Goal: Task Accomplishment & Management: Manage account settings

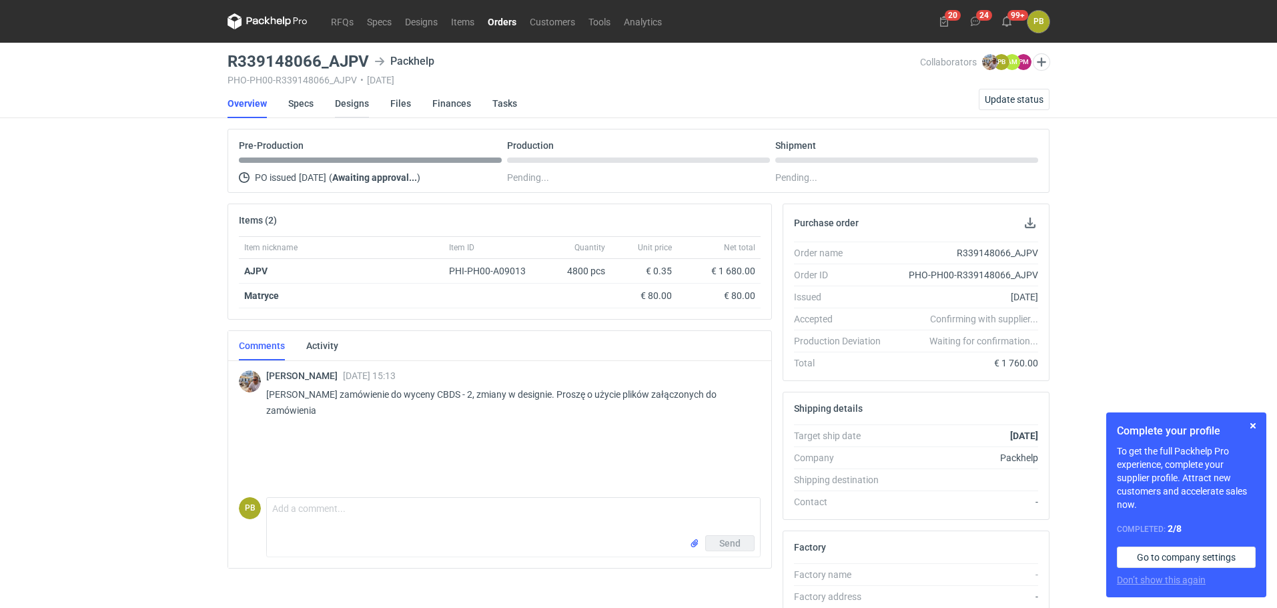
click at [353, 102] on link "Designs" at bounding box center [352, 103] width 34 height 29
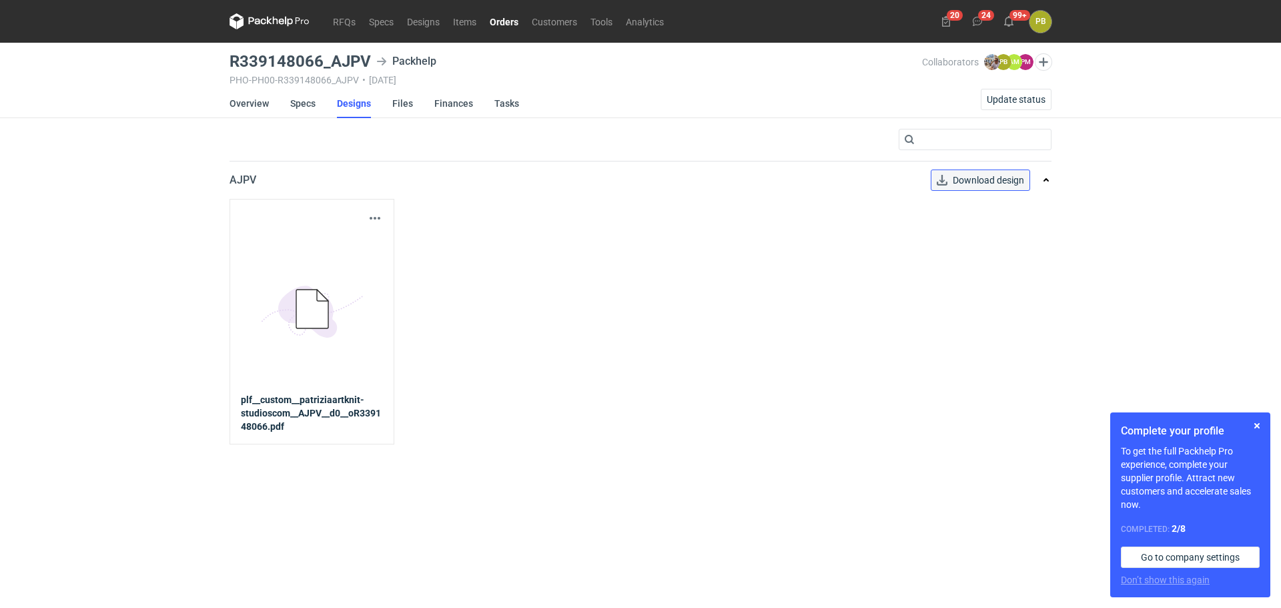
click at [982, 175] on span "Download design" at bounding box center [988, 179] width 71 height 9
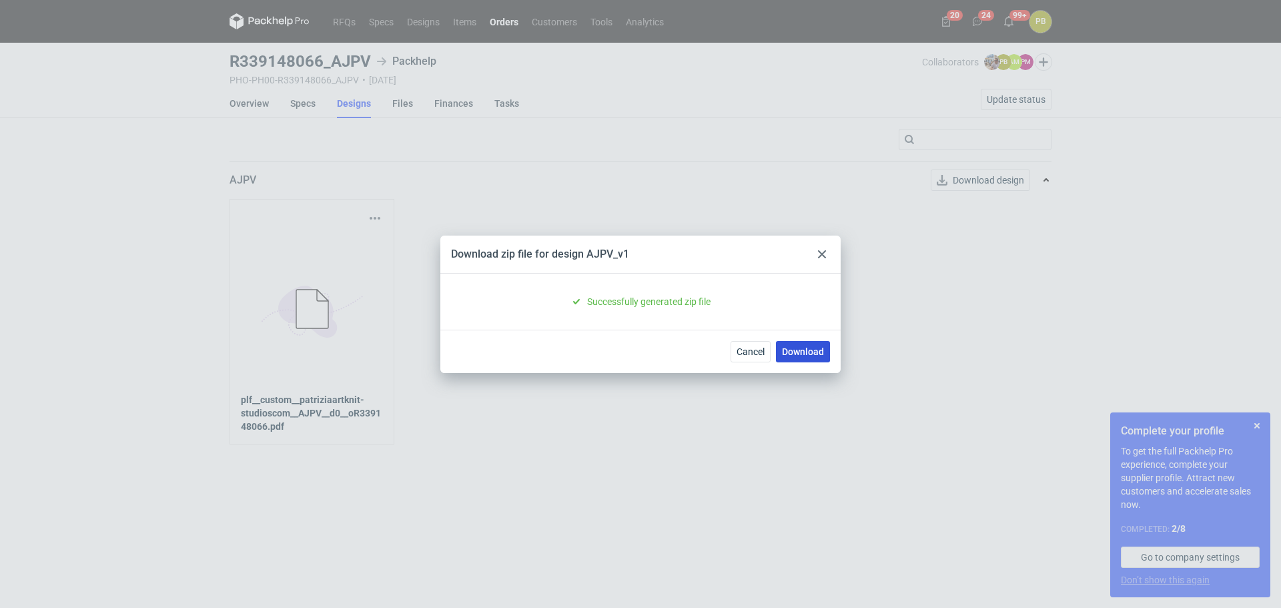
click at [806, 349] on link "Download" at bounding box center [803, 351] width 54 height 21
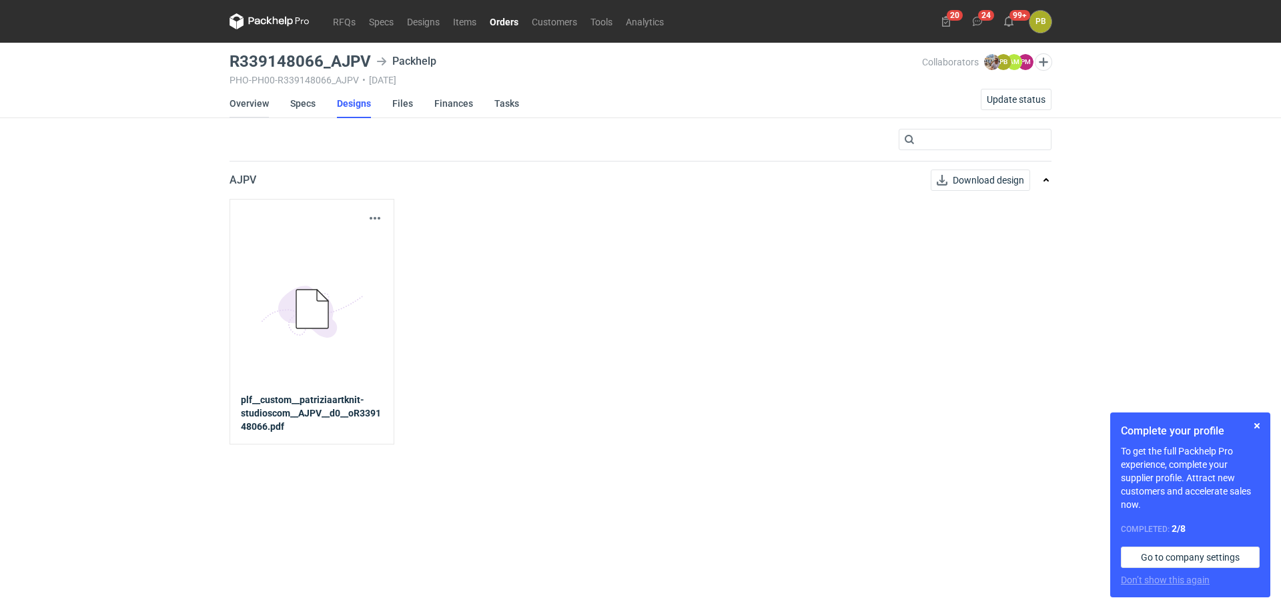
click at [248, 99] on link "Overview" at bounding box center [249, 103] width 39 height 29
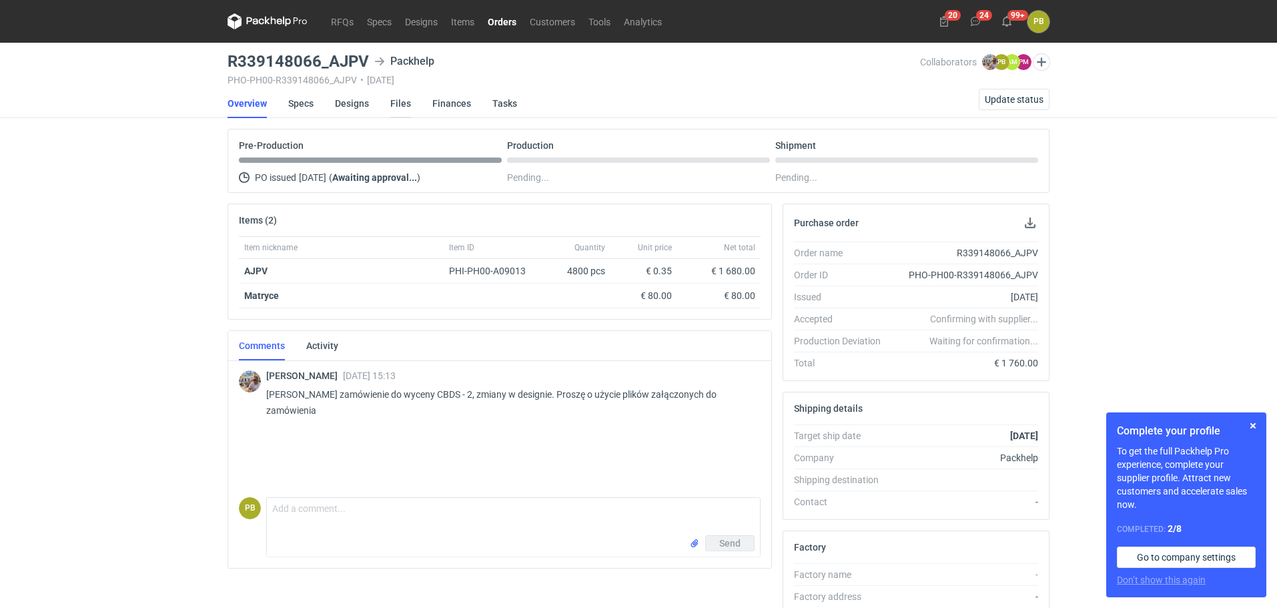
click at [405, 101] on link "Files" at bounding box center [400, 103] width 21 height 29
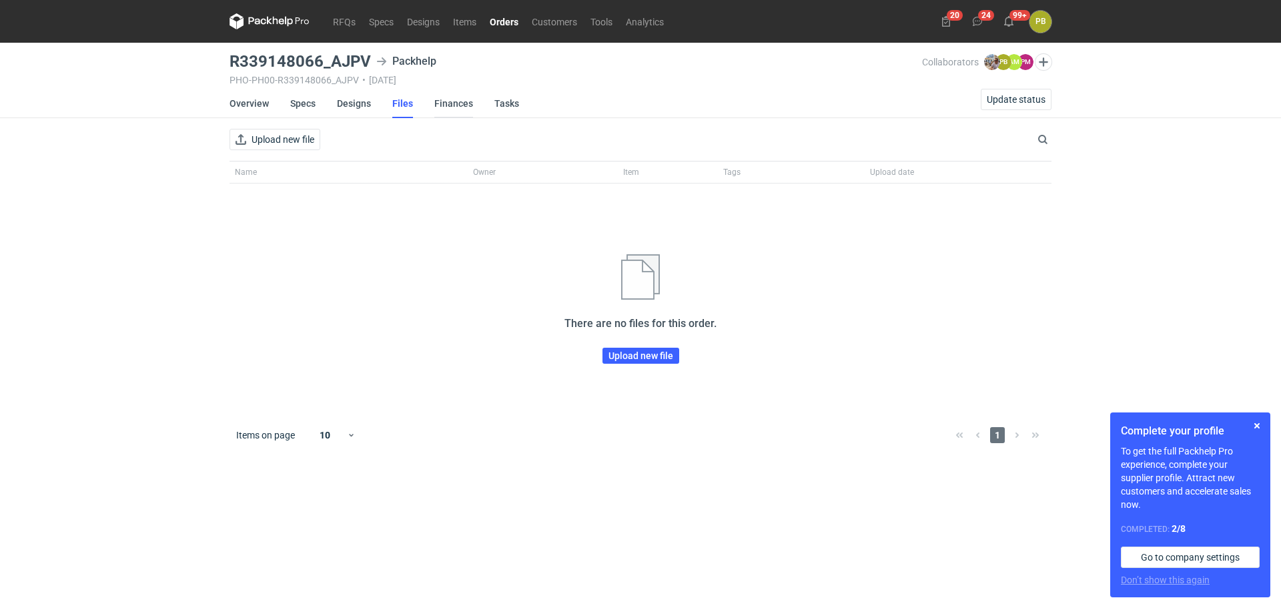
click at [449, 99] on link "Finances" at bounding box center [453, 103] width 39 height 29
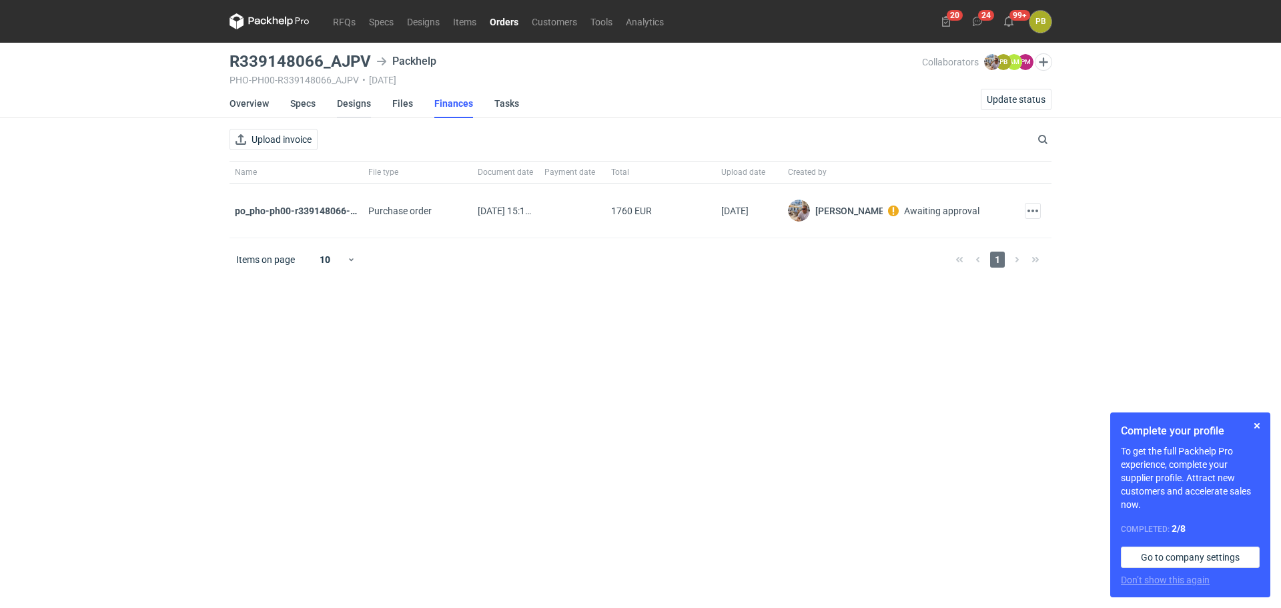
click at [352, 101] on link "Designs" at bounding box center [354, 103] width 34 height 29
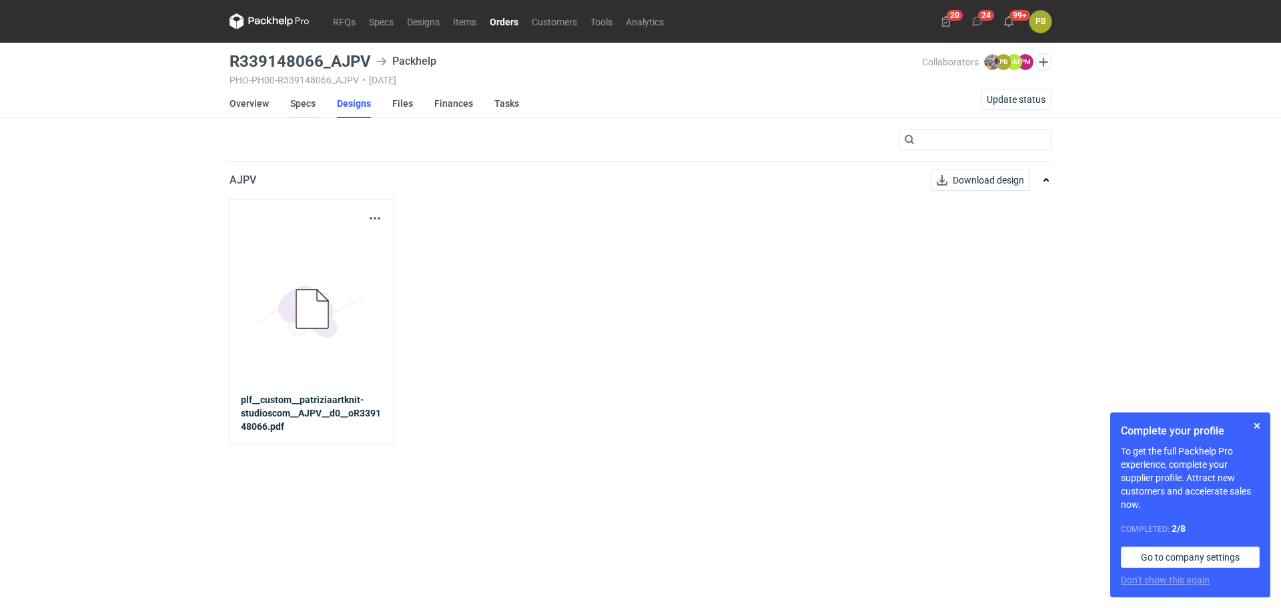
click at [309, 101] on link "Specs" at bounding box center [302, 103] width 25 height 29
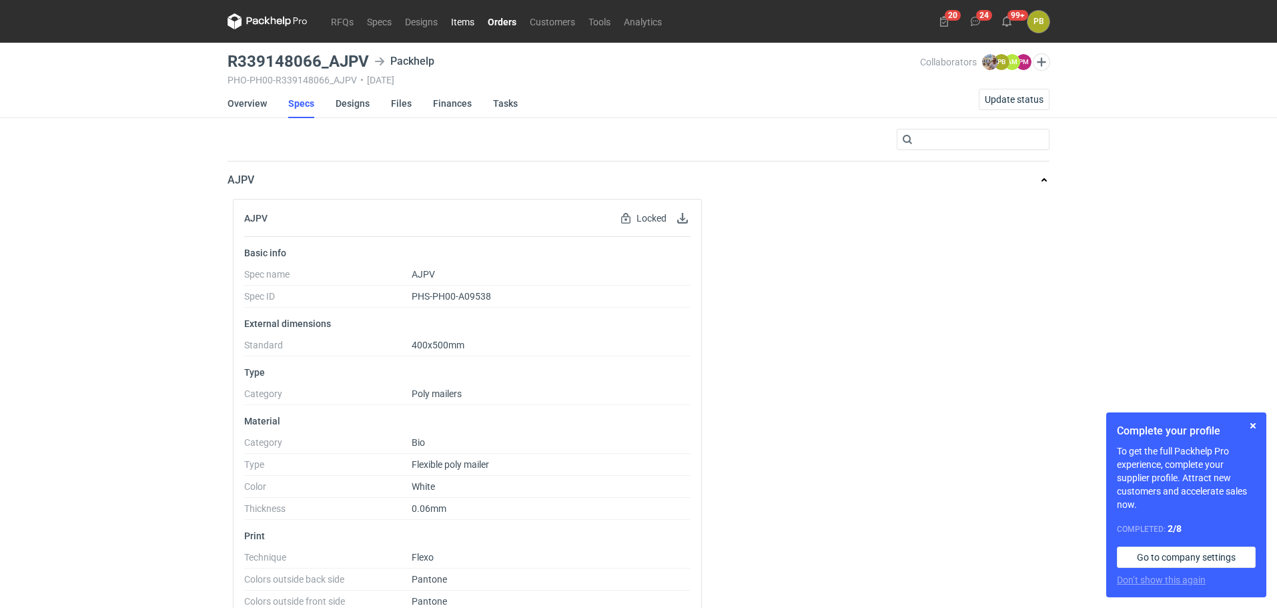
click at [454, 20] on link "Items" at bounding box center [462, 21] width 37 height 16
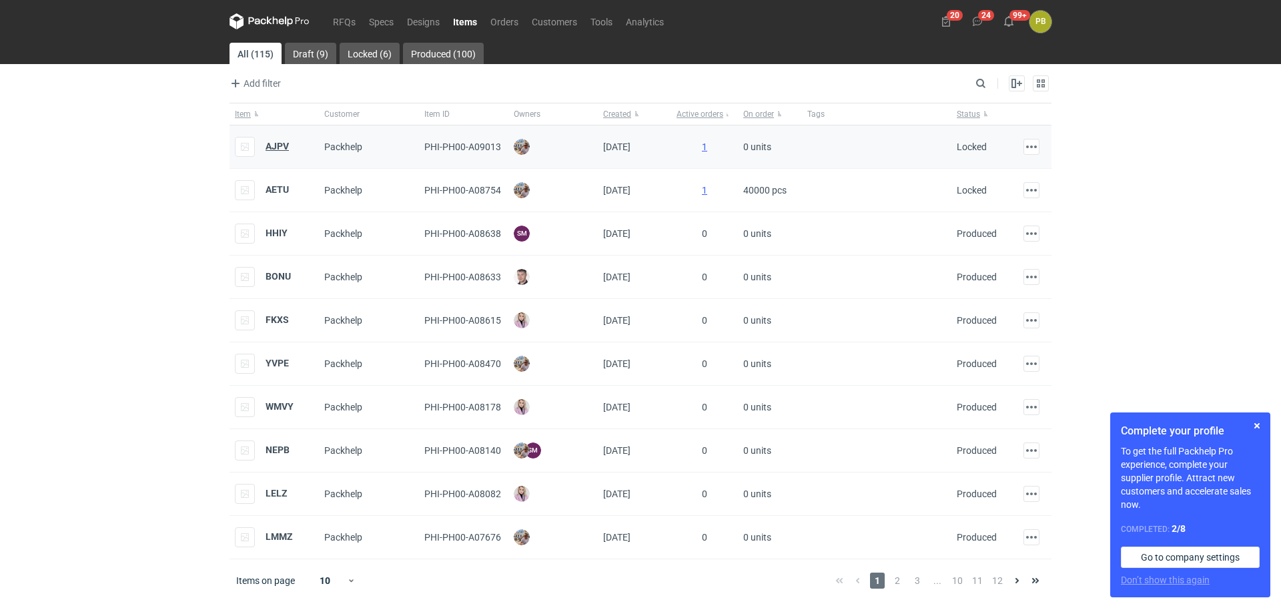
click at [278, 144] on strong "AJPV" at bounding box center [277, 146] width 23 height 11
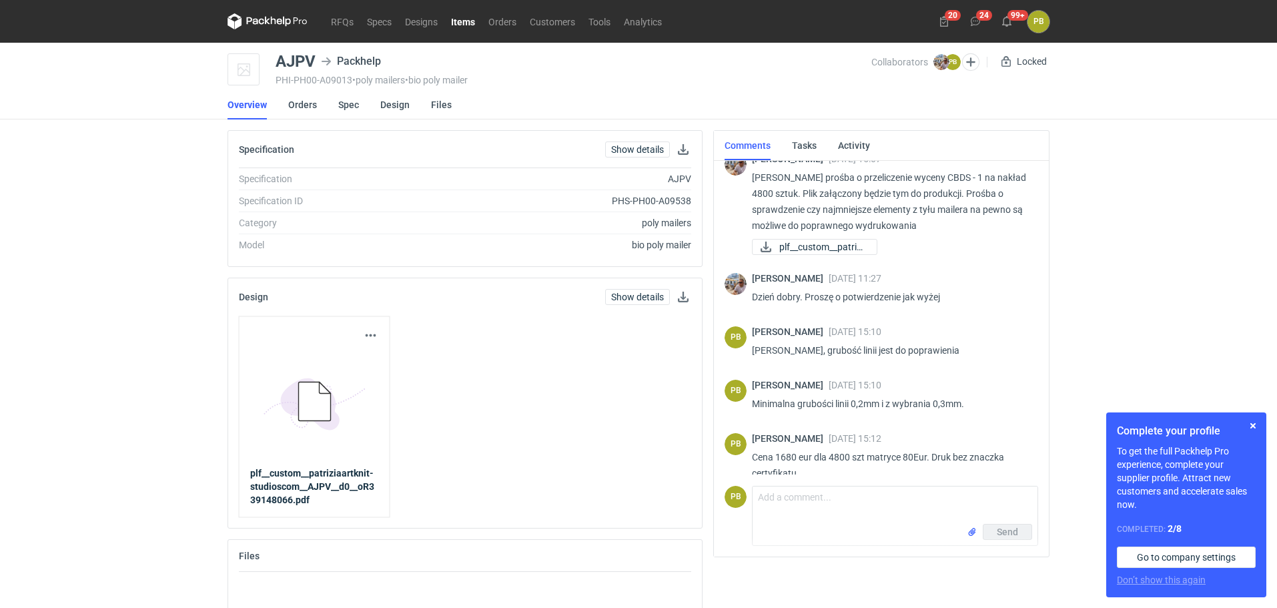
scroll to position [295, 0]
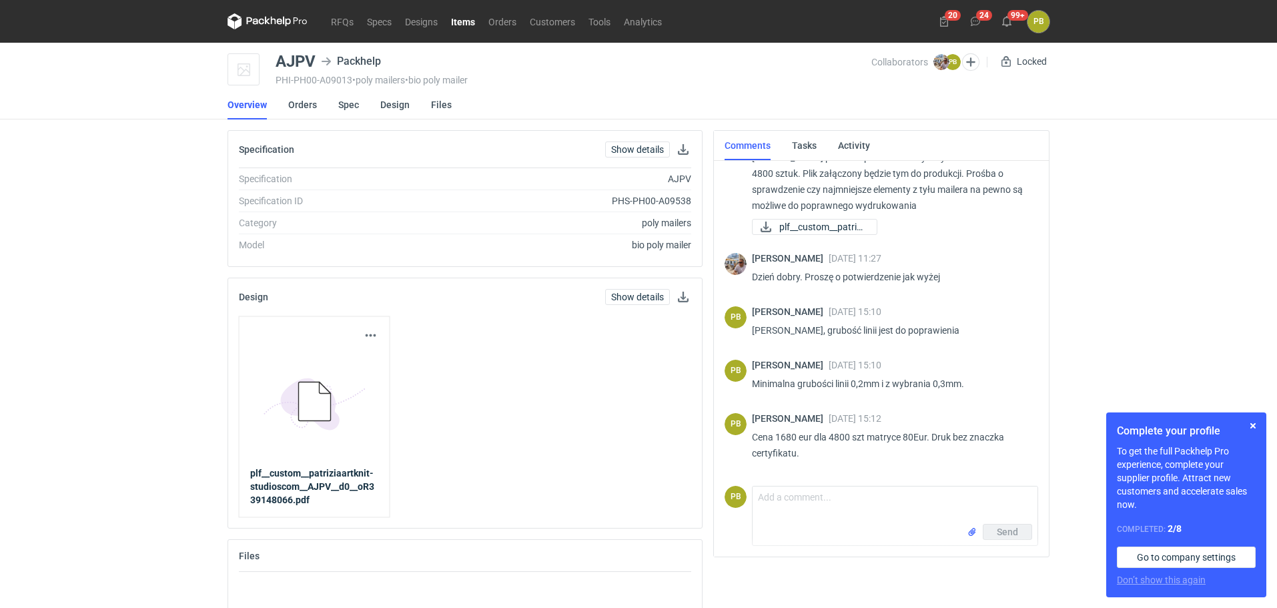
drag, startPoint x: 1034, startPoint y: 351, endPoint x: 1037, endPoint y: 308, distance: 43.5
click at [1037, 308] on div "[PERSON_NAME] [DATE] 14:03 Dzień dobry. Panie Piotrze wycena CBDS - 1. [PERSON_…" at bounding box center [882, 316] width 314 height 316
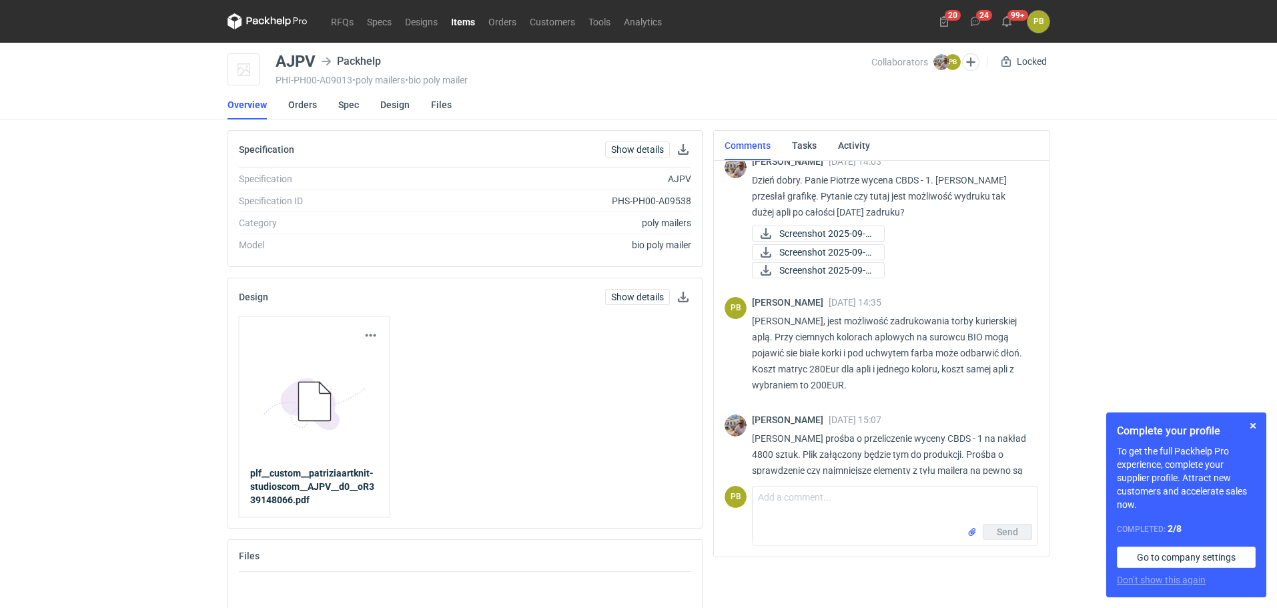
scroll to position [0, 0]
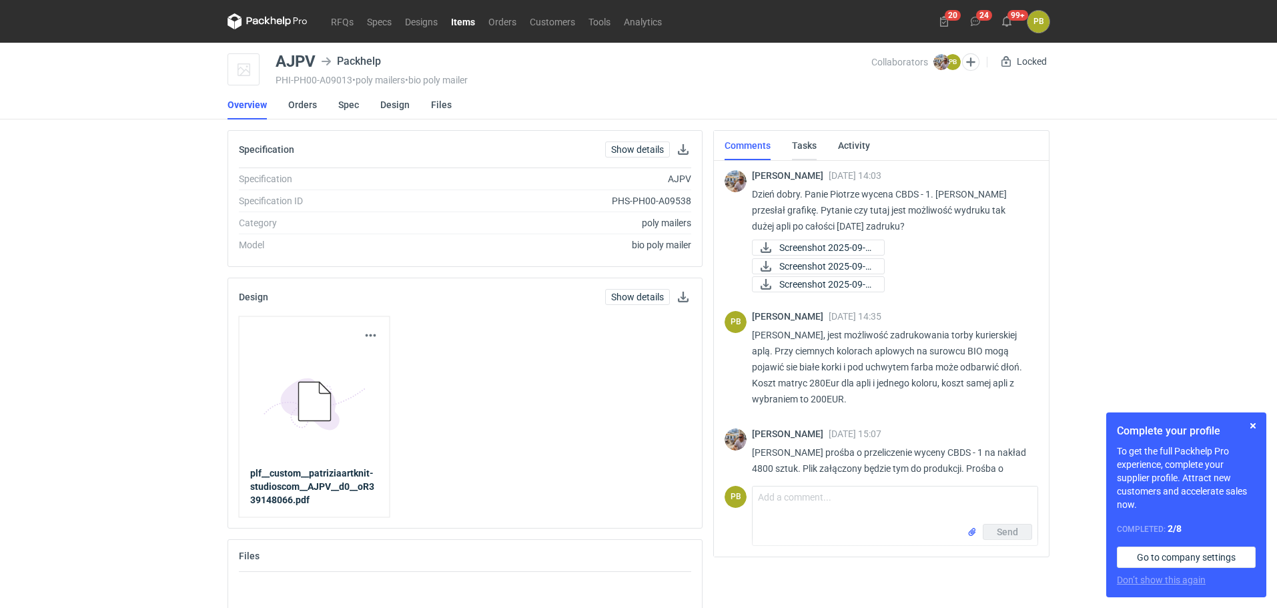
click at [813, 144] on link "Tasks" at bounding box center [804, 145] width 25 height 29
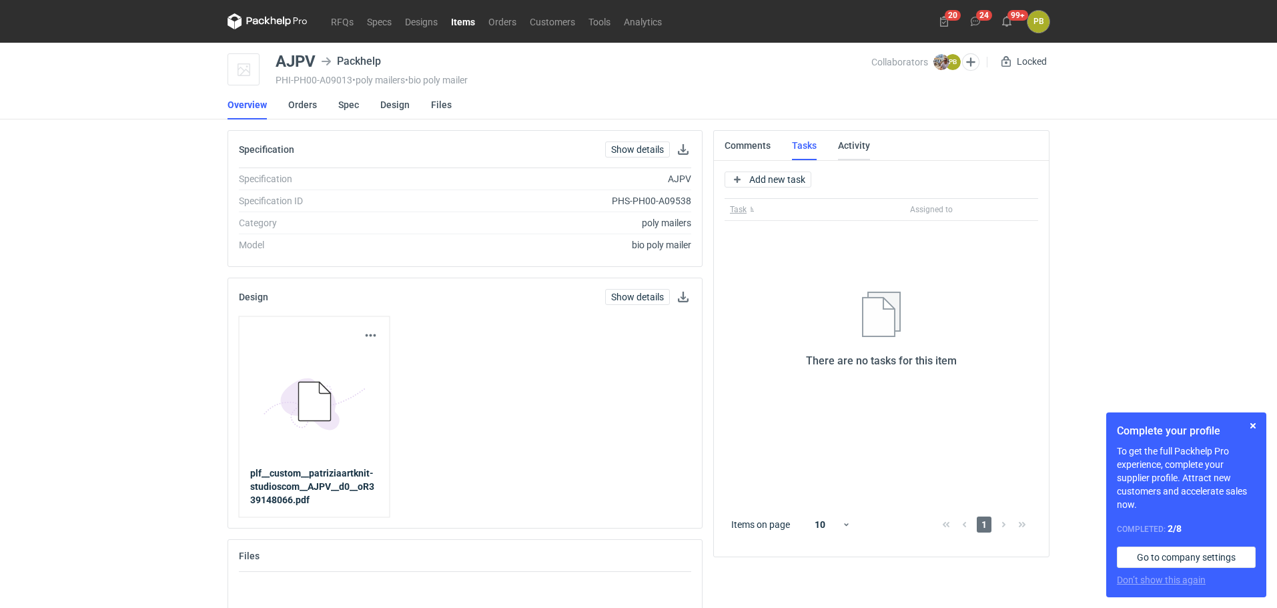
click at [855, 143] on link "Activity" at bounding box center [854, 145] width 32 height 29
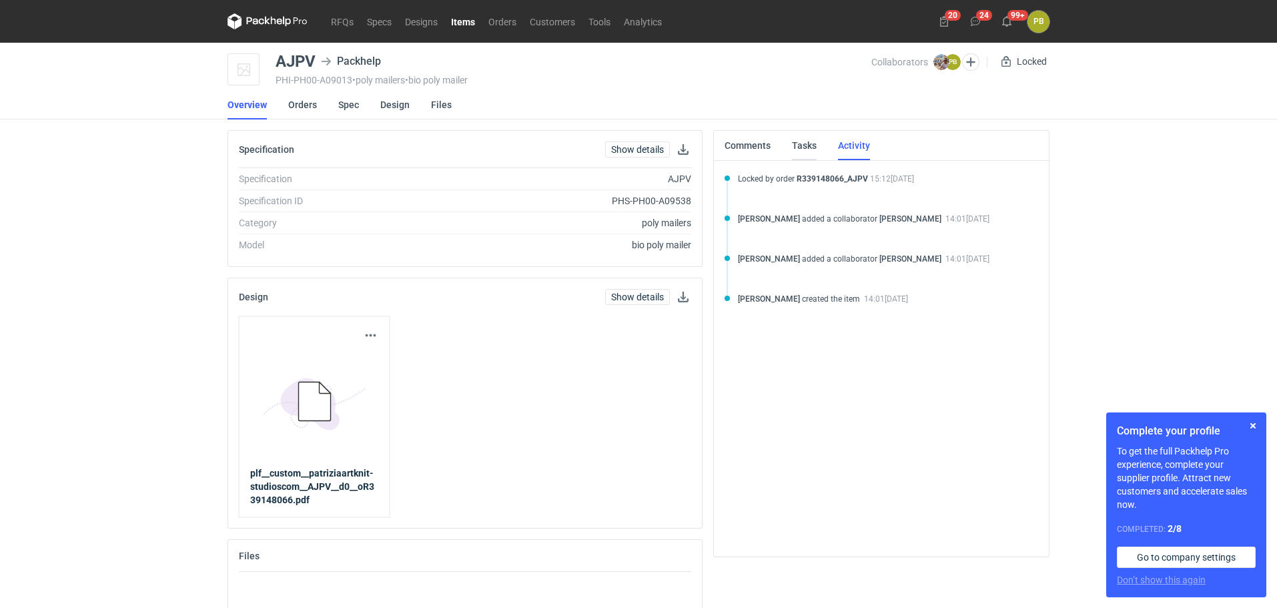
click at [801, 142] on link "Tasks" at bounding box center [804, 145] width 25 height 29
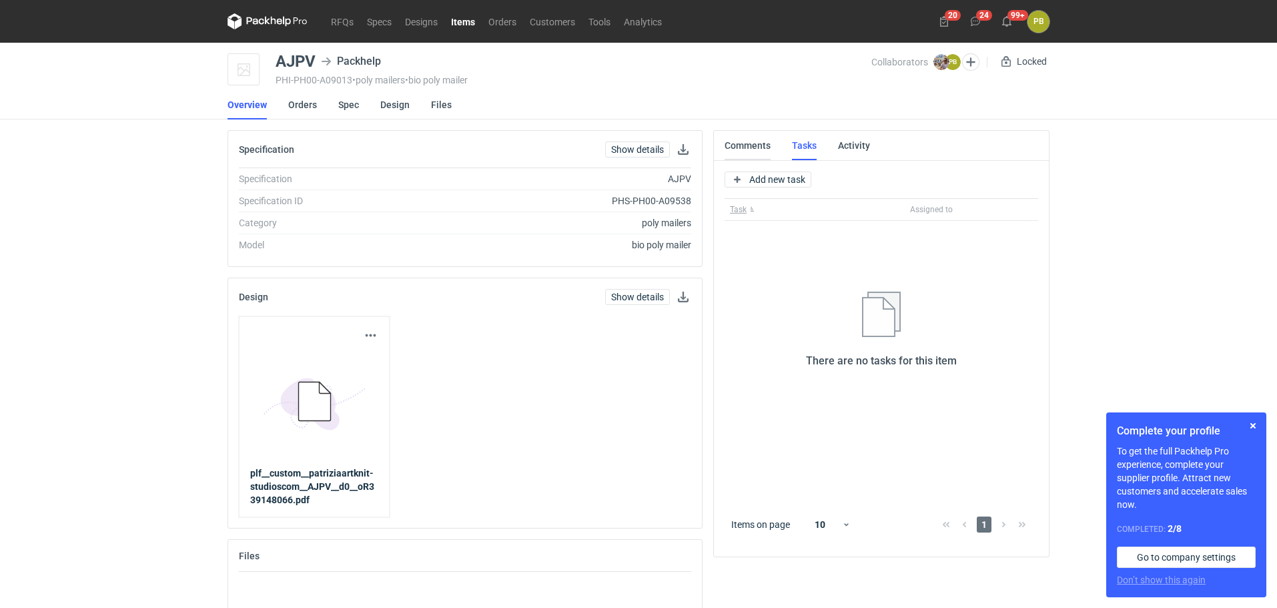
click at [753, 143] on link "Comments" at bounding box center [748, 145] width 46 height 29
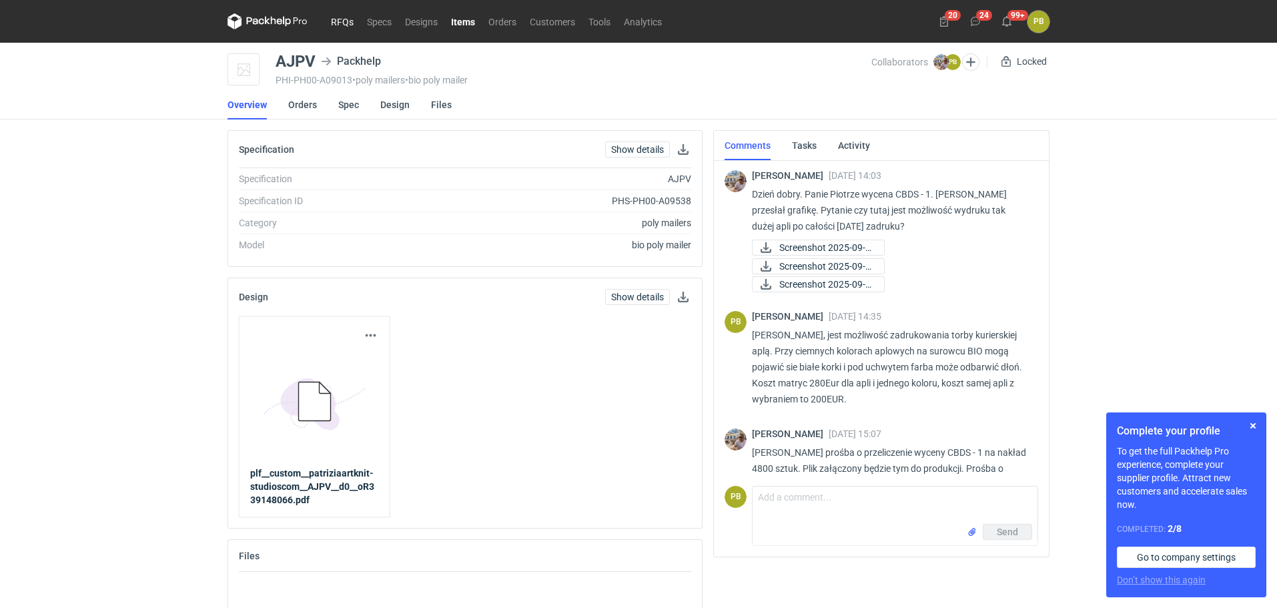
click at [342, 19] on link "RFQs" at bounding box center [342, 21] width 36 height 16
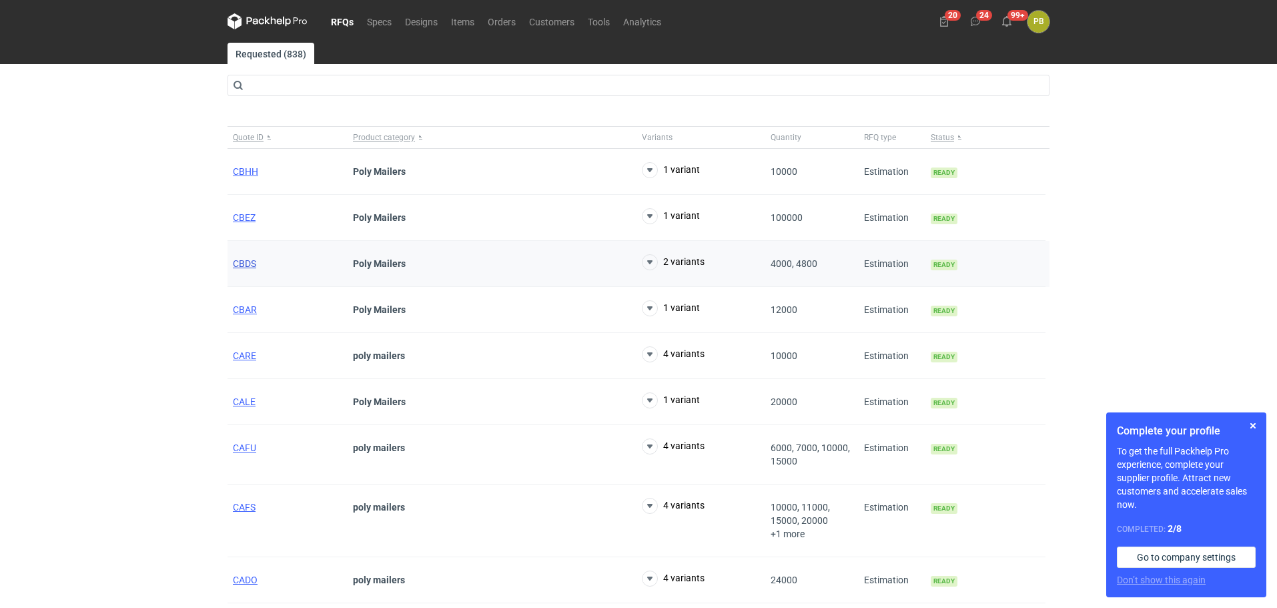
click at [246, 263] on span "CBDS" at bounding box center [244, 263] width 23 height 11
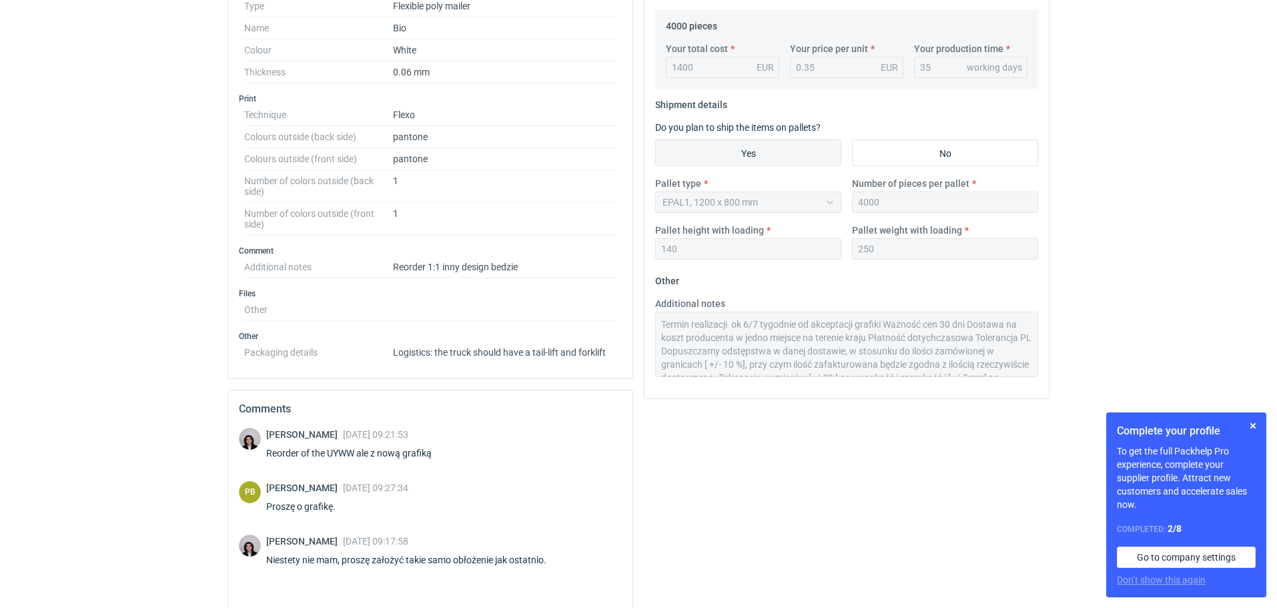
scroll to position [432, 0]
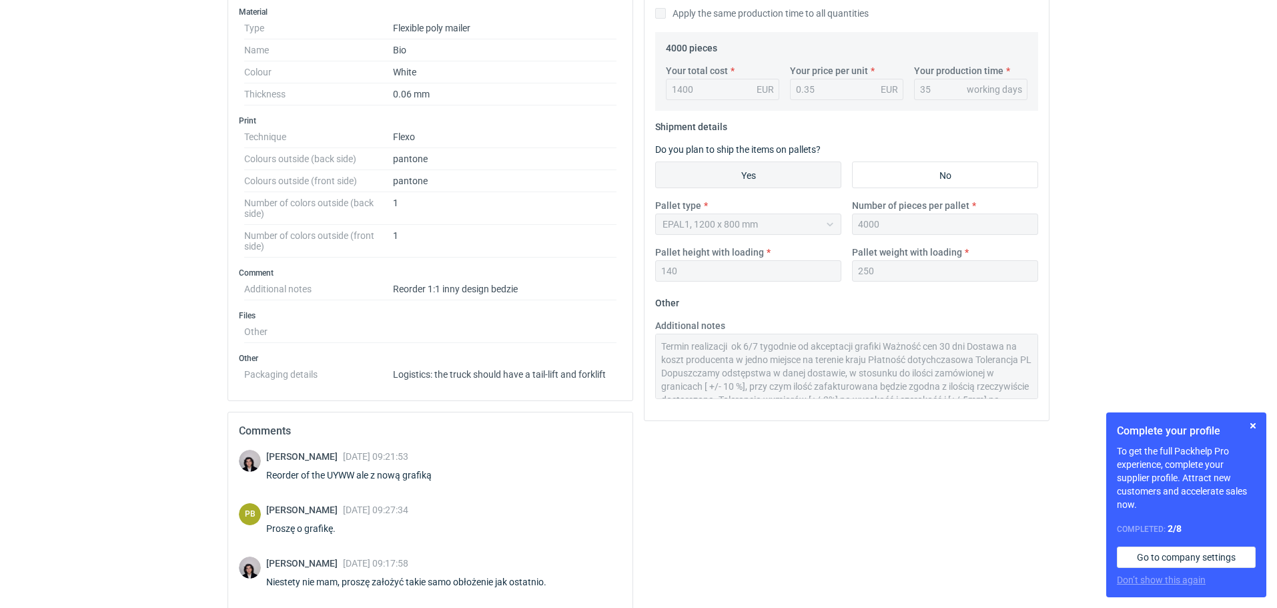
click at [803, 490] on div "Your quote This RFQ is a request for quote estimation . This means it's a reque…" at bounding box center [847, 226] width 416 height 1011
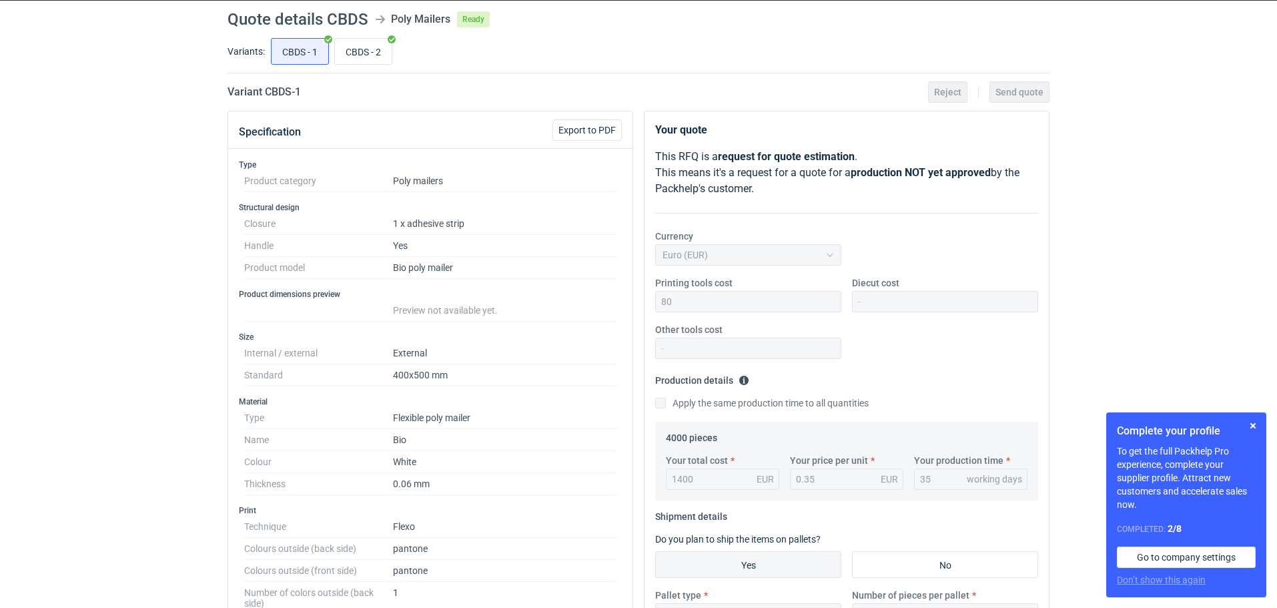
scroll to position [0, 0]
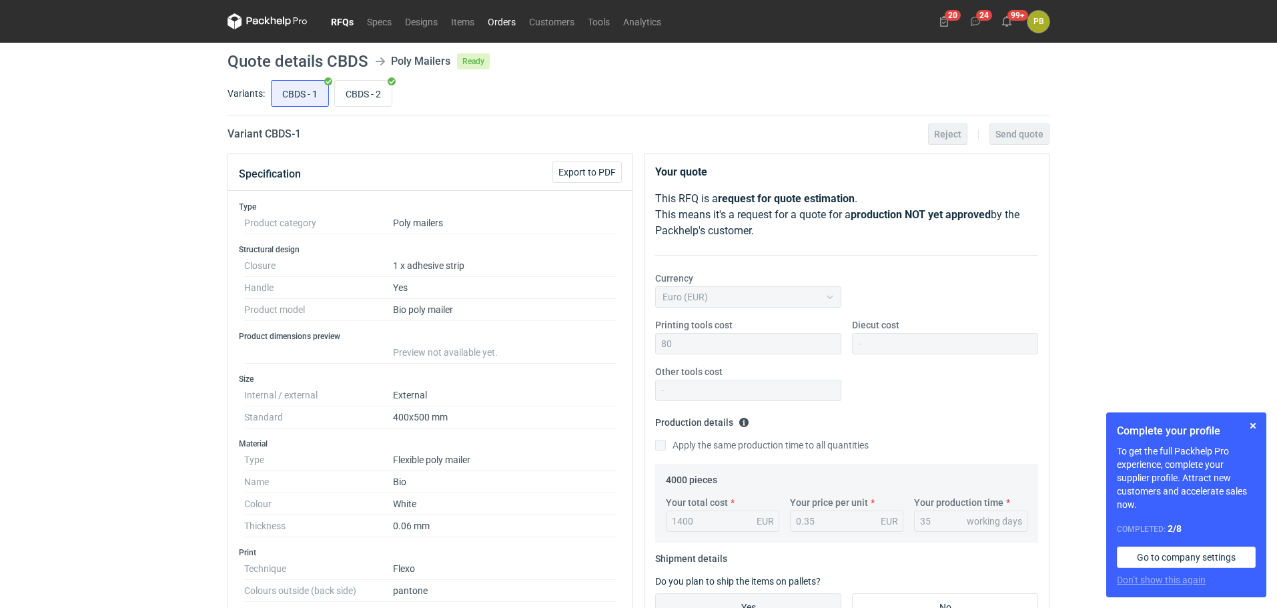
click at [497, 23] on link "Orders" at bounding box center [501, 21] width 41 height 16
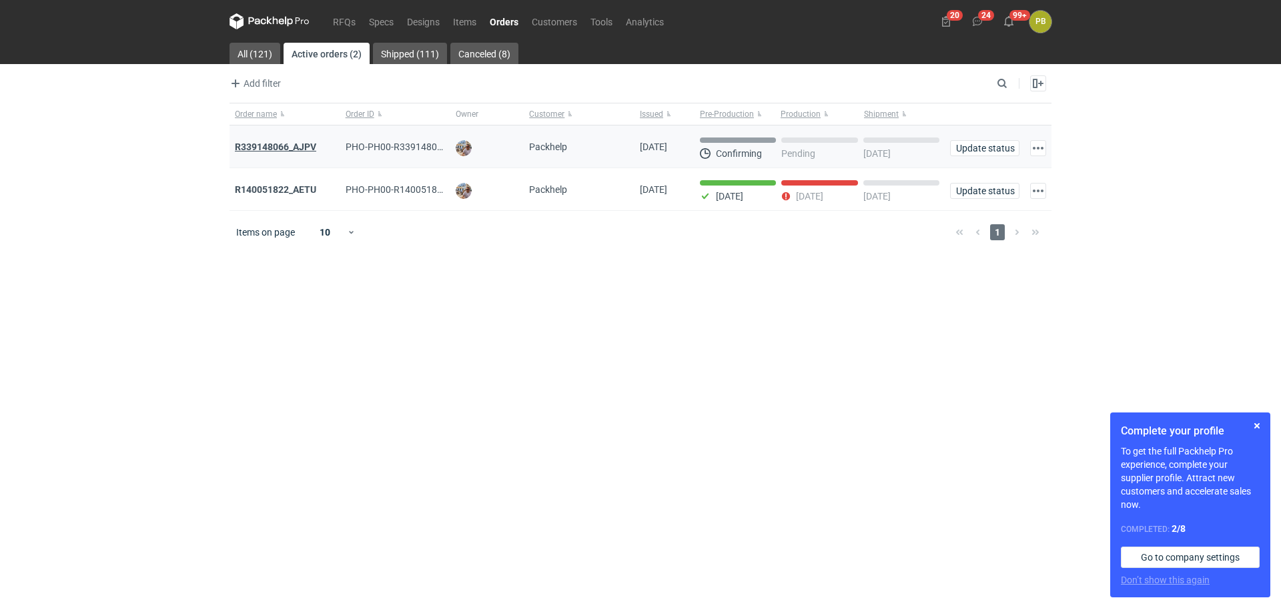
click at [266, 145] on strong "R339148066_AJPV" at bounding box center [275, 146] width 81 height 11
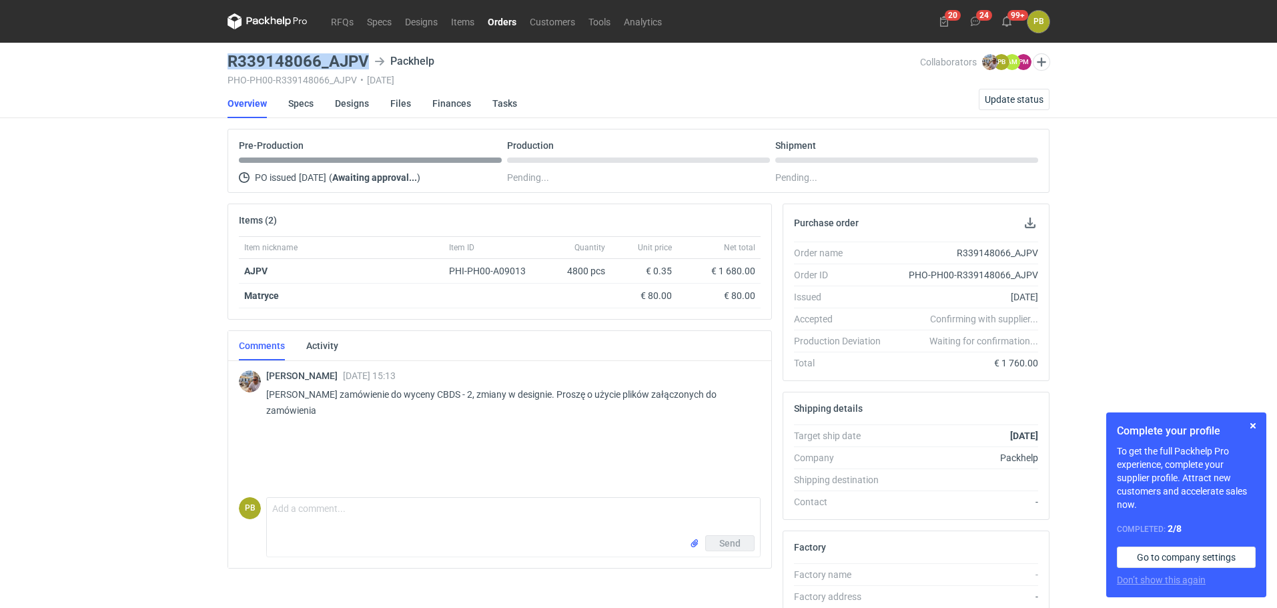
drag, startPoint x: 365, startPoint y: 55, endPoint x: 228, endPoint y: 53, distance: 136.8
click at [228, 53] on h3 "R339148066_AJPV" at bounding box center [298, 61] width 141 height 16
copy h3 "R339148066_AJPV"
click at [297, 100] on link "Specs" at bounding box center [300, 103] width 25 height 29
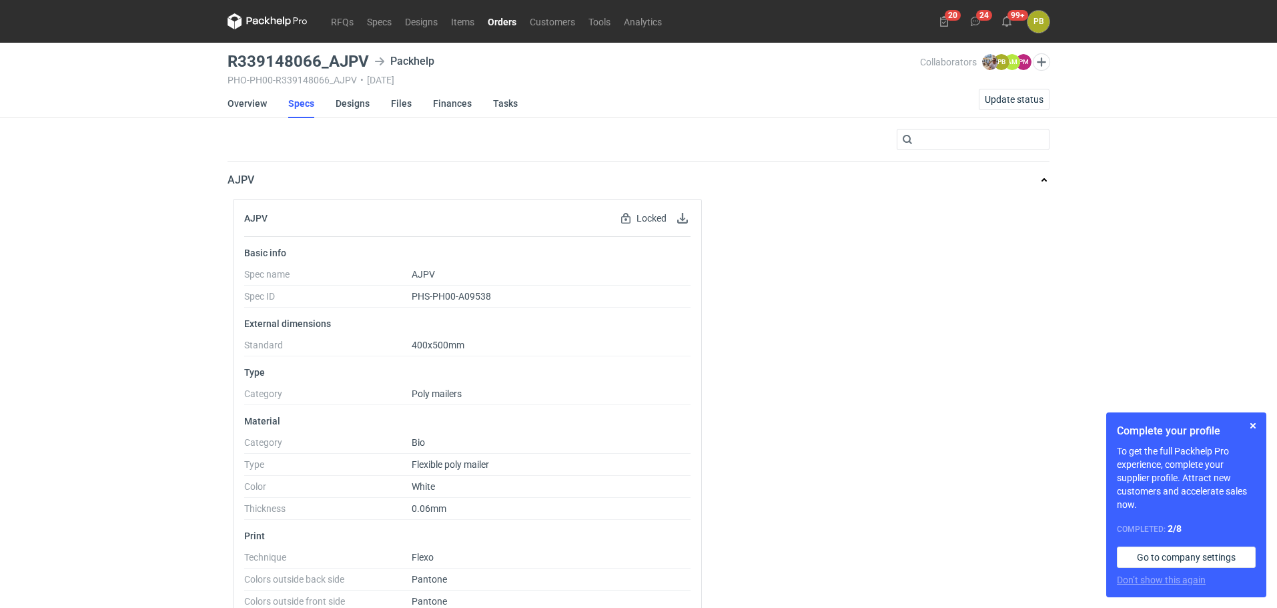
click at [1124, 226] on div "RFQs Specs Designs Items Orders Customers Tools Analytics 20 24 99+ PB [PERSON_…" at bounding box center [638, 304] width 1277 height 608
click at [248, 99] on link "Overview" at bounding box center [247, 103] width 39 height 29
